Goal: Transaction & Acquisition: Purchase product/service

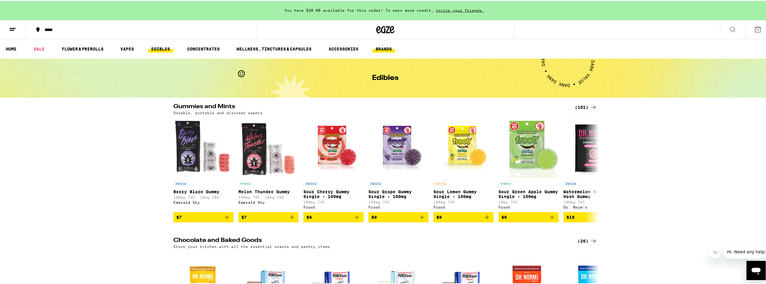
click at [384, 48] on link "BRANDS" at bounding box center [384, 48] width 22 height 7
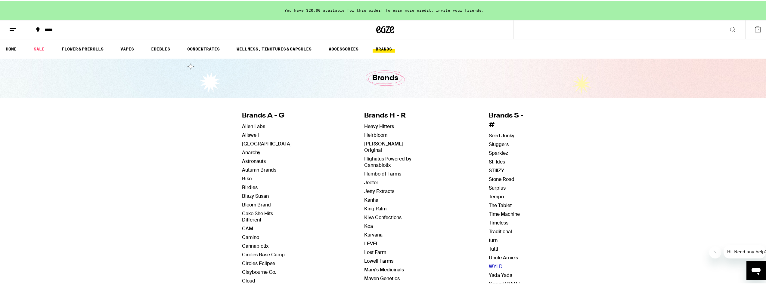
click at [494, 263] on link "WYLD" at bounding box center [496, 266] width 14 height 6
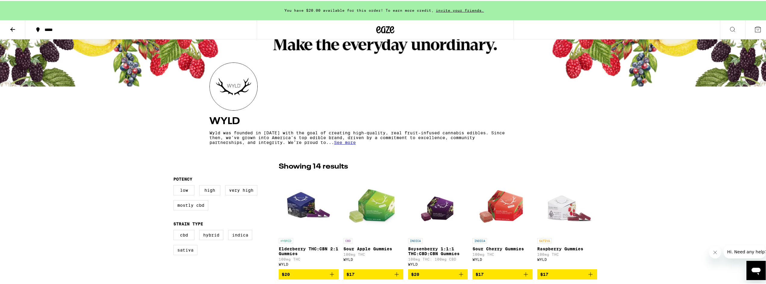
scroll to position [30, 0]
